Goal: Task Accomplishment & Management: Use online tool/utility

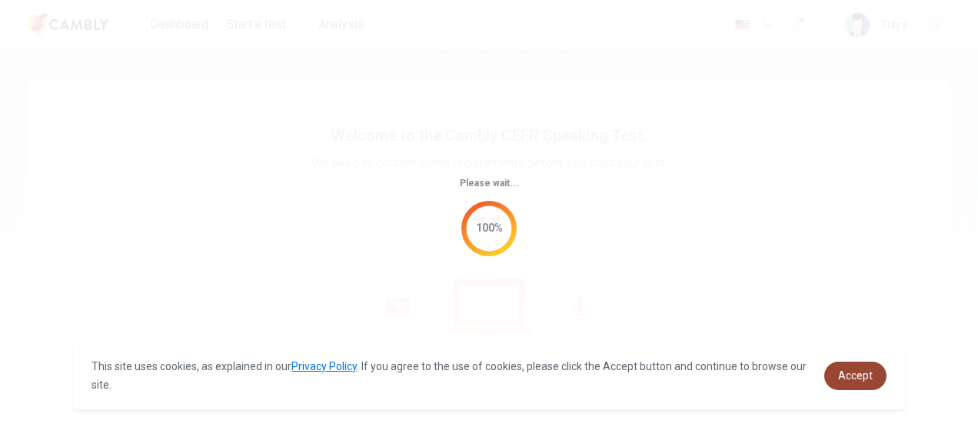
click at [842, 371] on span "Accept" at bounding box center [855, 375] width 35 height 12
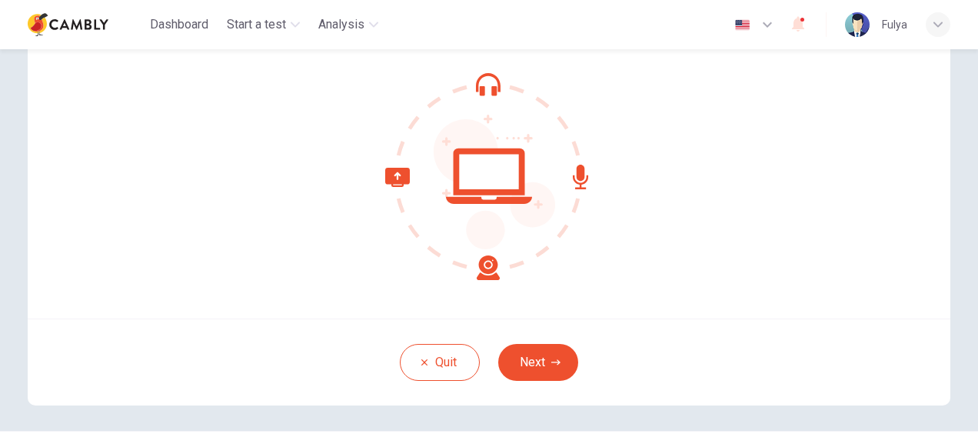
scroll to position [130, 0]
click at [550, 357] on button "Next" at bounding box center [538, 363] width 80 height 37
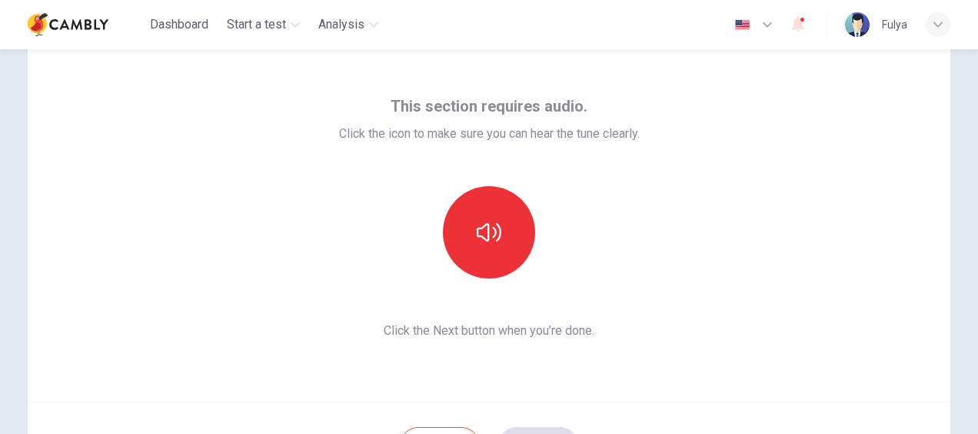
scroll to position [47, 0]
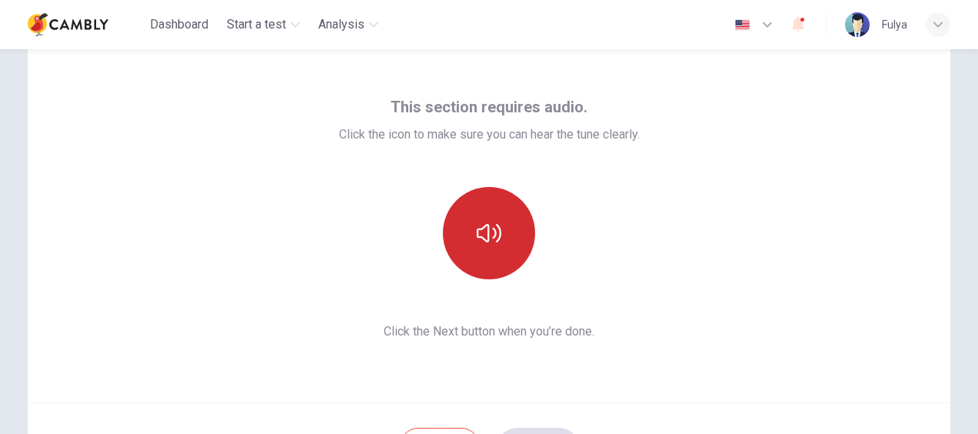
click at [508, 221] on button "button" at bounding box center [489, 233] width 92 height 92
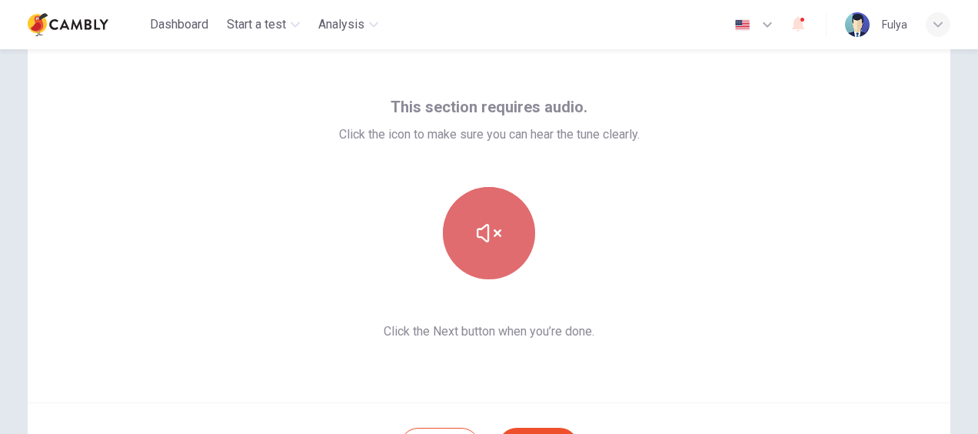
click at [508, 221] on button "button" at bounding box center [489, 233] width 92 height 92
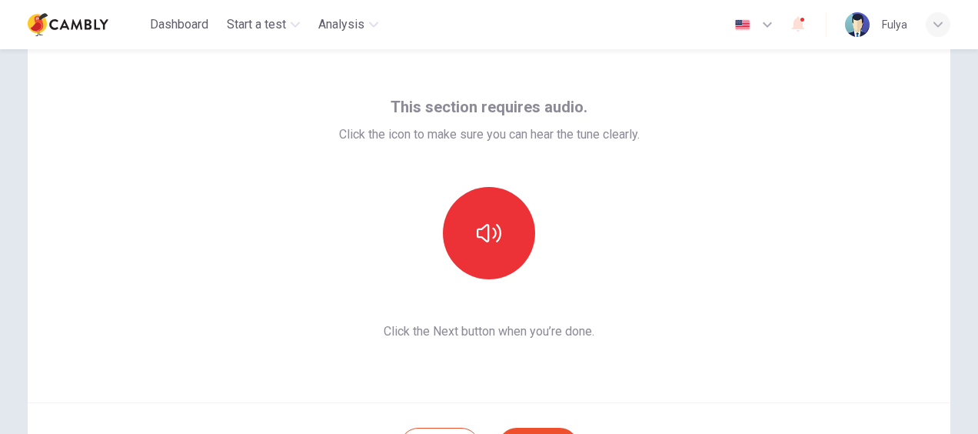
click at [638, 358] on div "This section requires audio. Click the icon to make sure you can hear the tune …" at bounding box center [489, 217] width 923 height 369
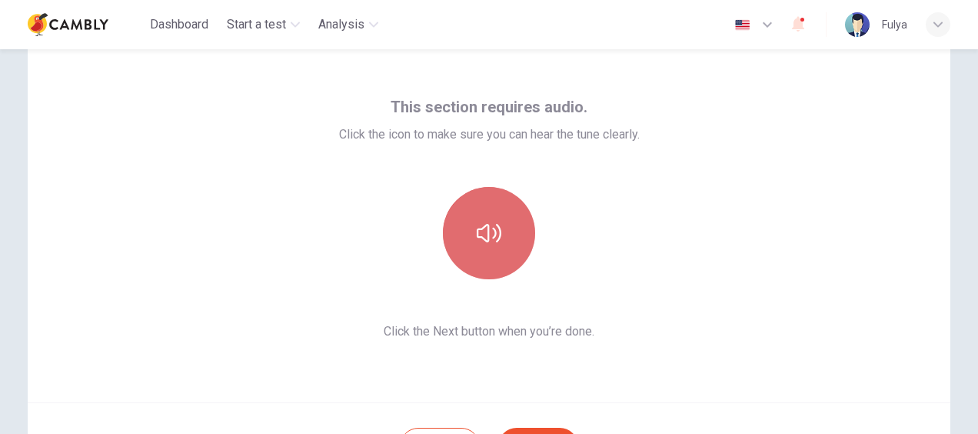
click at [486, 246] on button "button" at bounding box center [489, 233] width 92 height 92
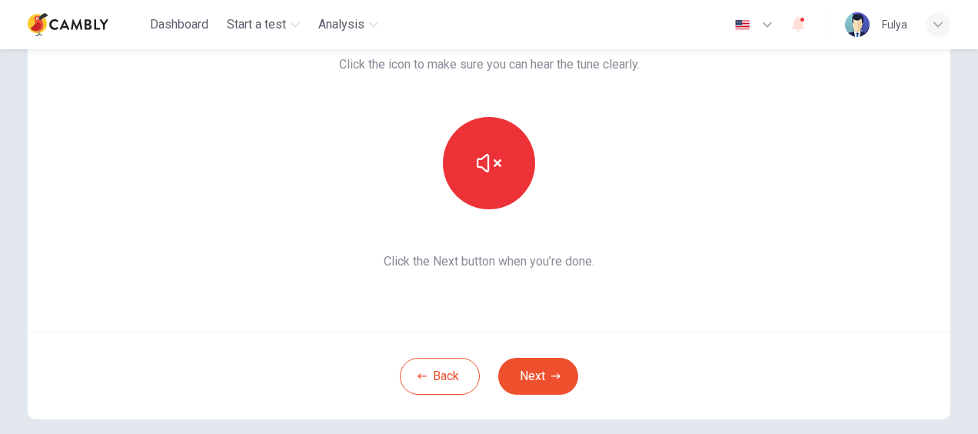
scroll to position [118, 0]
click at [538, 362] on button "Next" at bounding box center [538, 375] width 80 height 37
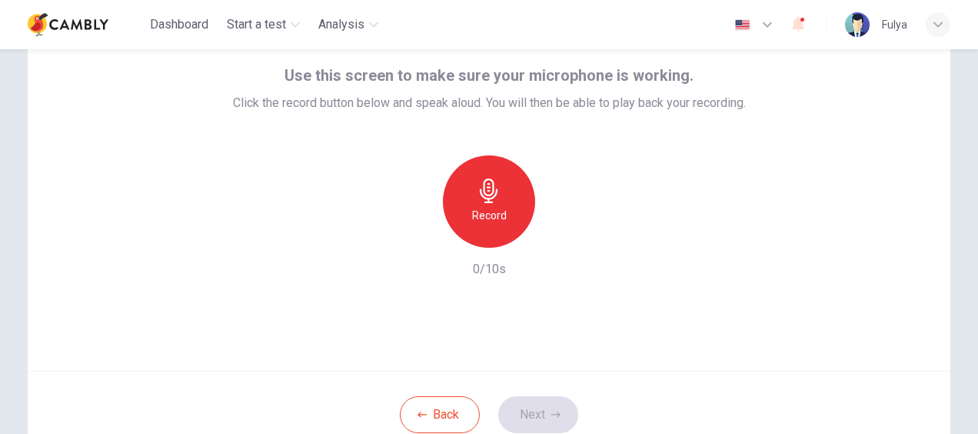
scroll to position [73, 0]
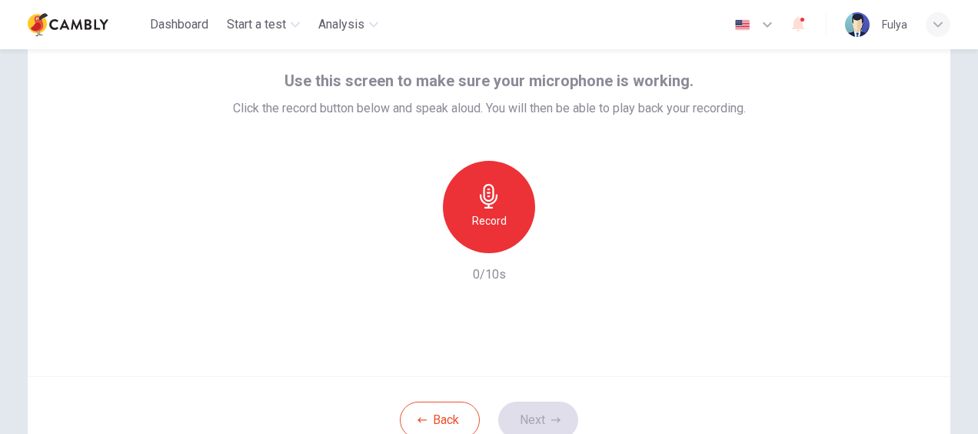
drag, startPoint x: 491, startPoint y: 215, endPoint x: 466, endPoint y: 212, distance: 24.7
click at [466, 212] on div "Record" at bounding box center [489, 207] width 92 height 92
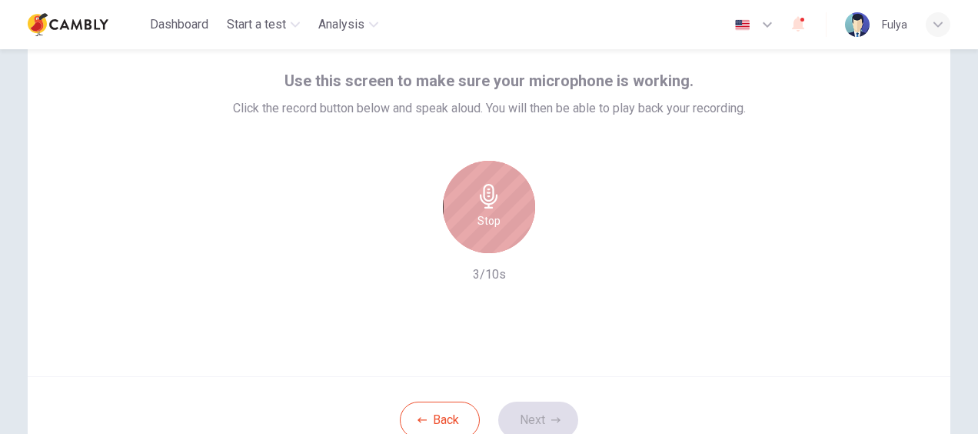
click at [466, 212] on div "Stop" at bounding box center [489, 207] width 92 height 92
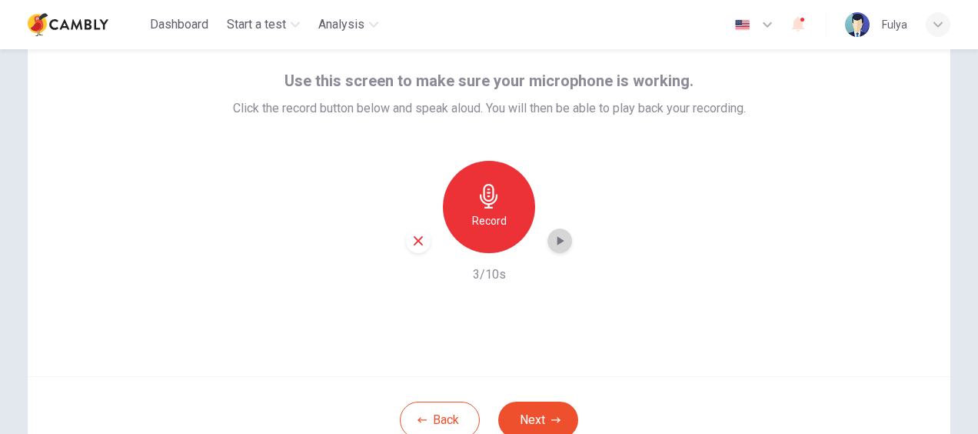
click at [558, 239] on icon "button" at bounding box center [561, 240] width 7 height 9
click at [529, 411] on button "Next" at bounding box center [538, 419] width 80 height 37
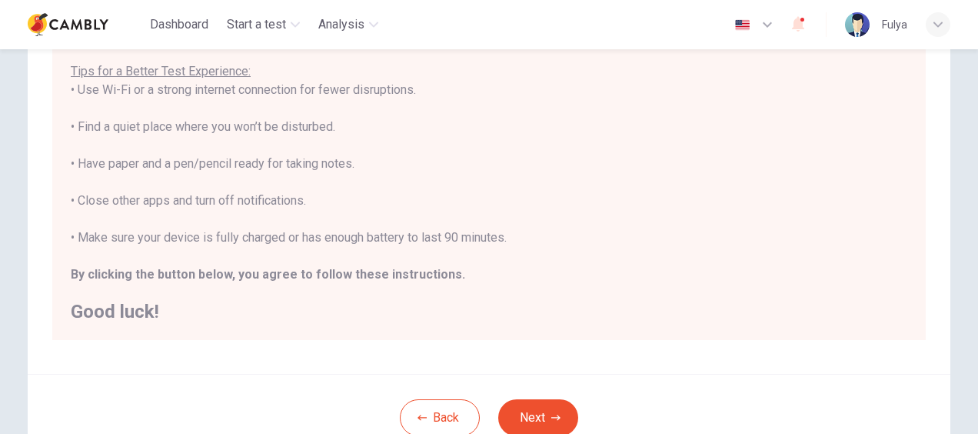
scroll to position [372, 0]
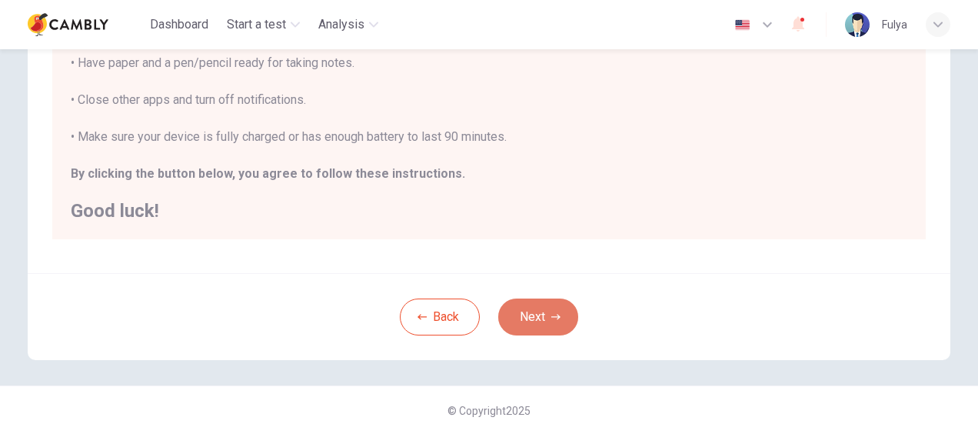
click at [537, 309] on button "Next" at bounding box center [538, 316] width 80 height 37
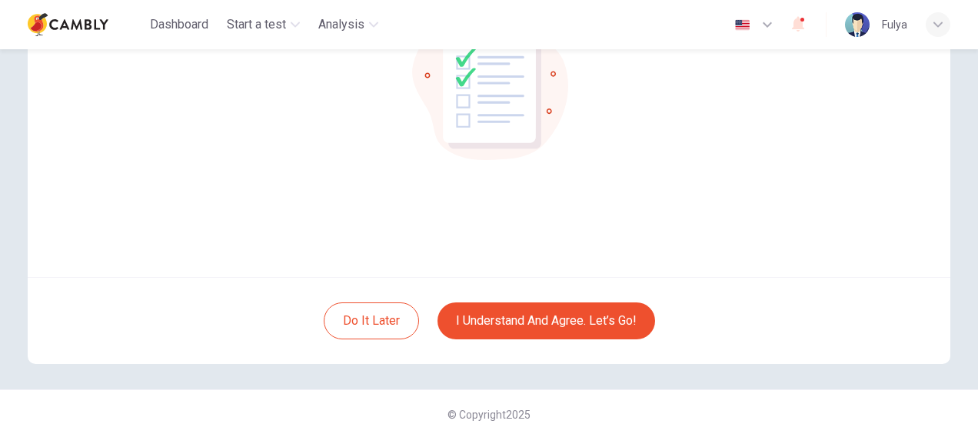
scroll to position [177, 0]
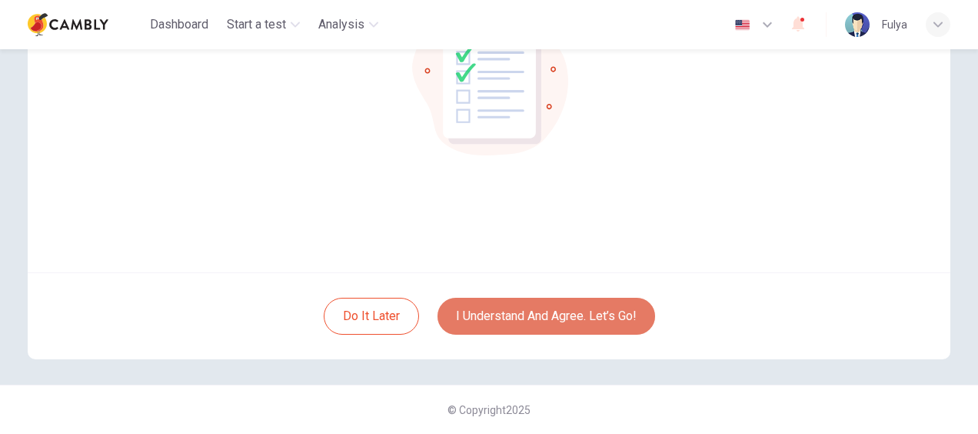
click at [544, 317] on button "I understand and agree. Let’s go!" at bounding box center [547, 316] width 218 height 37
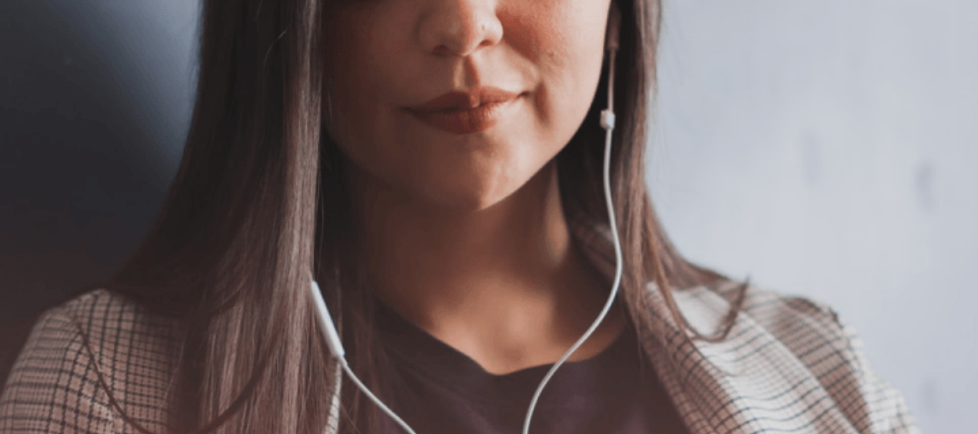
scroll to position [489, 0]
click at [44, 175] on button "Continue" at bounding box center [22, 204] width 44 height 58
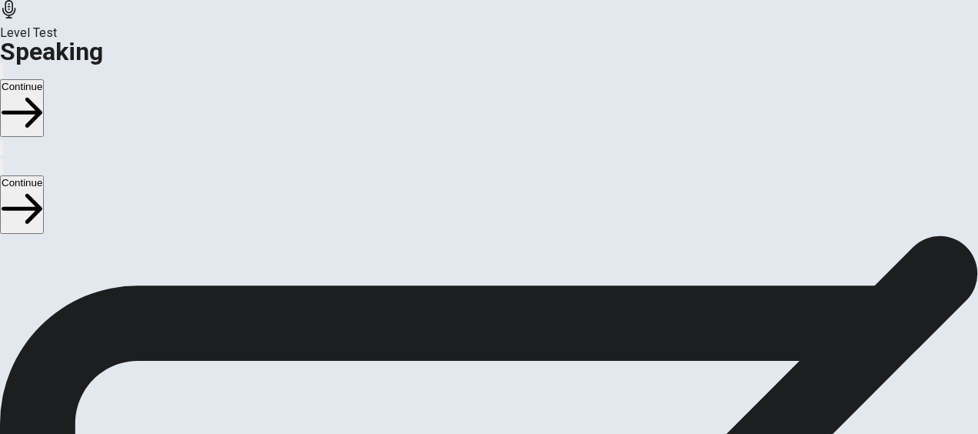
scroll to position [456, 0]
click at [488, 105] on icon at bounding box center [489, 82] width 46 height 46
click at [492, 100] on icon at bounding box center [489, 82] width 36 height 36
click at [493, 105] on icon at bounding box center [489, 82] width 46 height 46
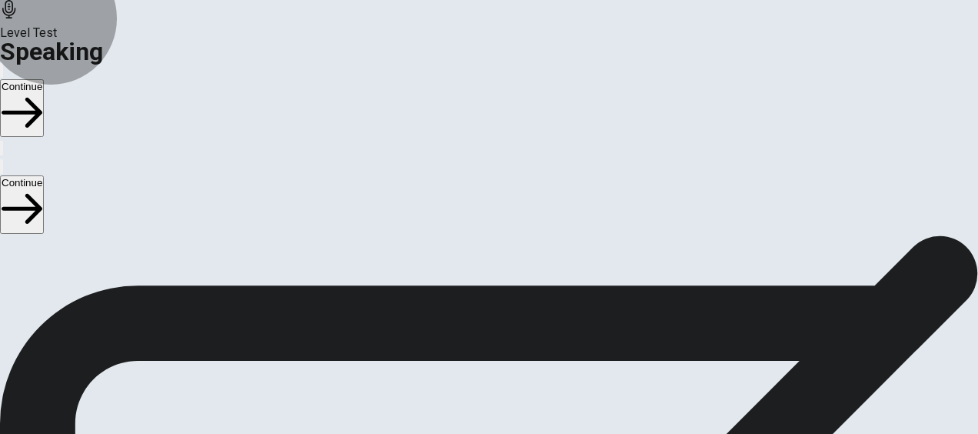
click at [479, 186] on button "Record Again" at bounding box center [489, 148] width 65 height 75
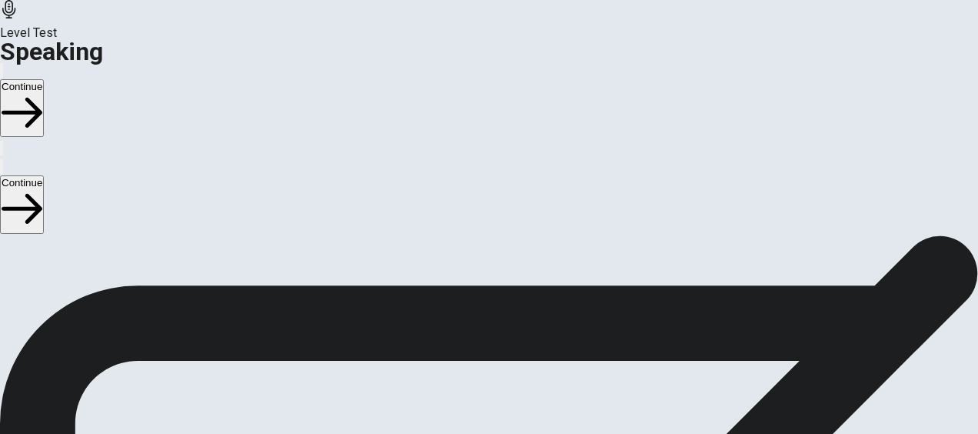
click at [498, 235] on span "Stop Recording" at bounding box center [489, 218] width 55 height 33
click at [487, 199] on icon "Play Audio" at bounding box center [479, 190] width 15 height 18
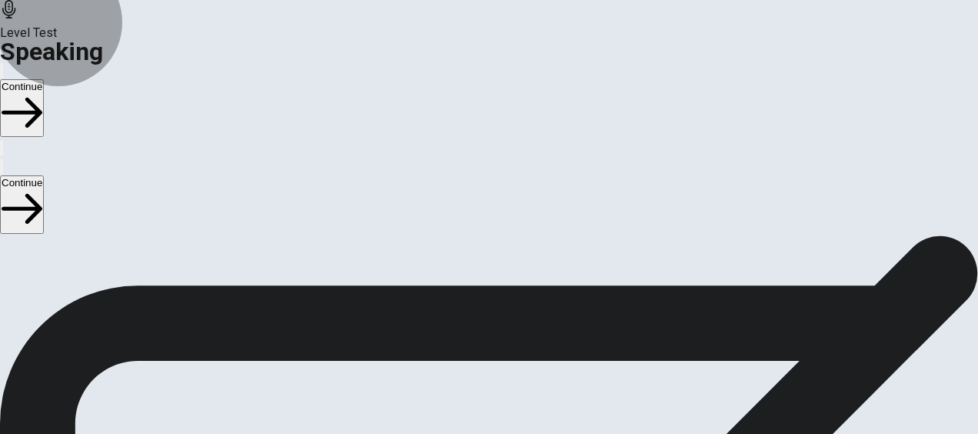
click at [44, 175] on button "Continue" at bounding box center [22, 204] width 44 height 58
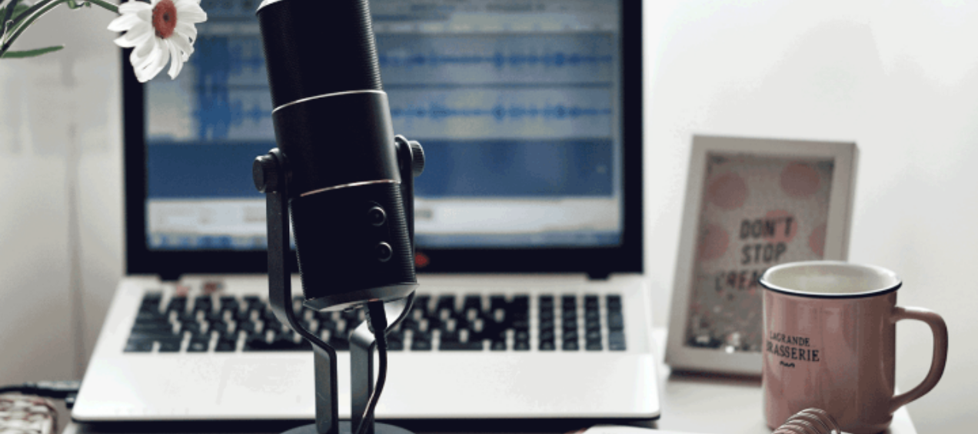
scroll to position [28, 0]
click at [44, 175] on button "Continue" at bounding box center [22, 204] width 44 height 58
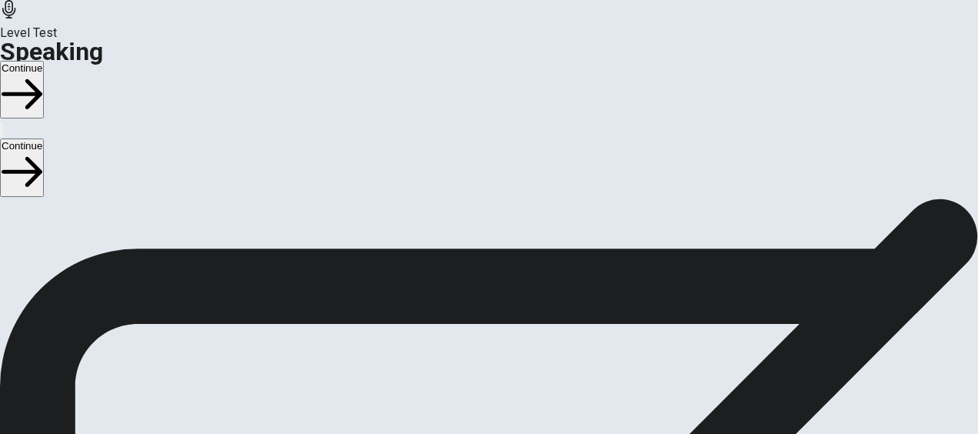
scroll to position [0, 0]
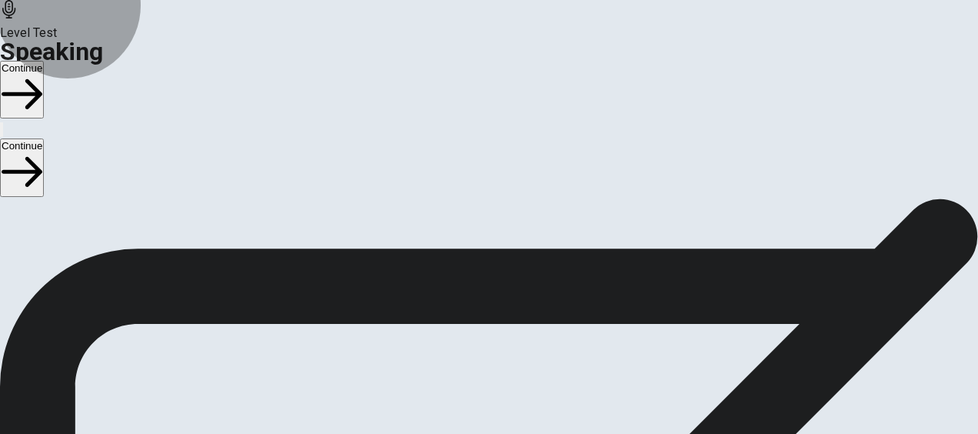
click at [44, 138] on button "Continue" at bounding box center [22, 167] width 44 height 58
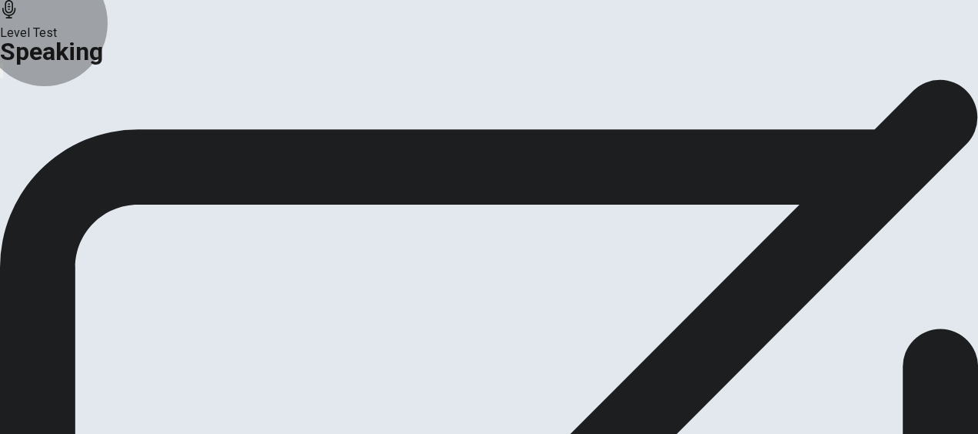
click at [60, 192] on button "Analysis" at bounding box center [30, 181] width 60 height 21
